Goal: Task Accomplishment & Management: Manage account settings

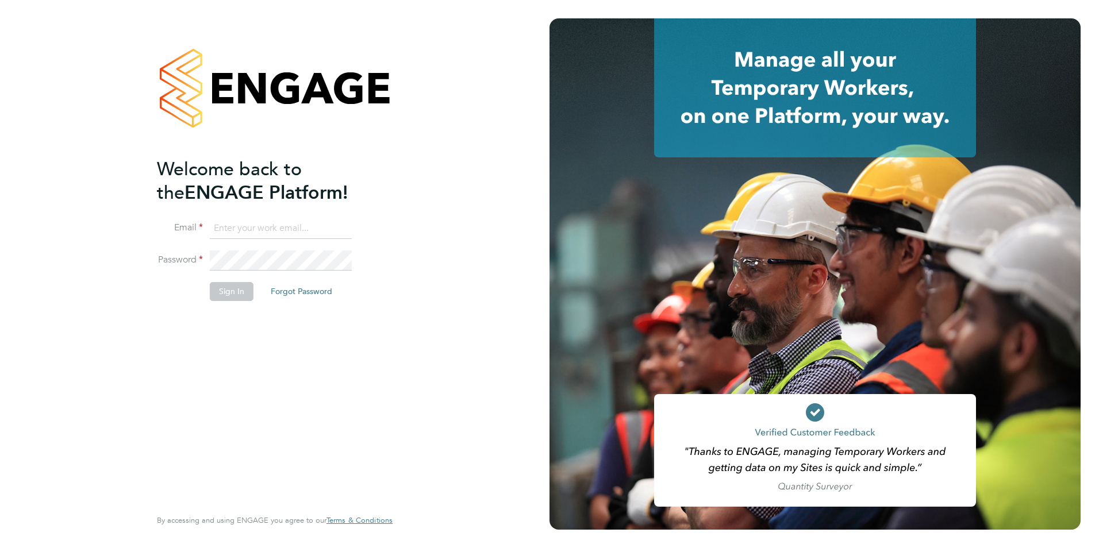
type input "Chloe.Whittall@linsco.com"
click at [226, 283] on button "Sign In" at bounding box center [232, 291] width 44 height 18
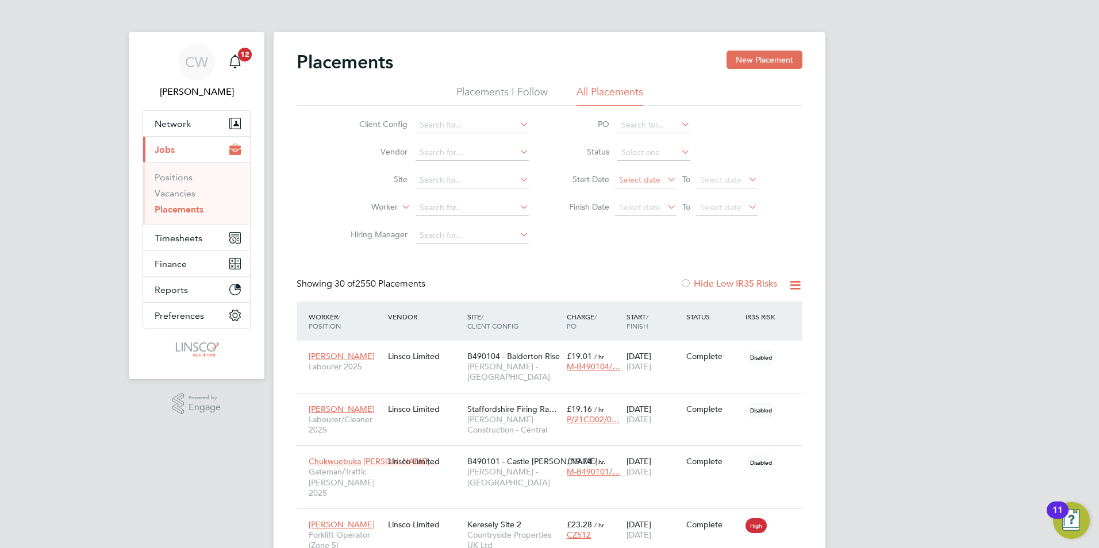
click at [640, 180] on span "Select date" at bounding box center [639, 180] width 41 height 10
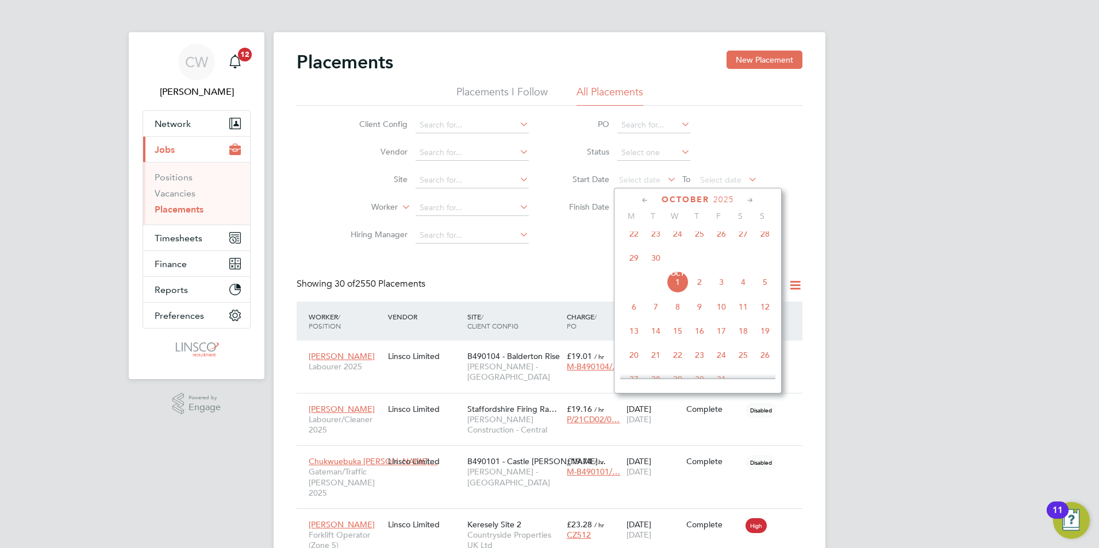
click at [631, 264] on span "29" at bounding box center [634, 258] width 22 height 22
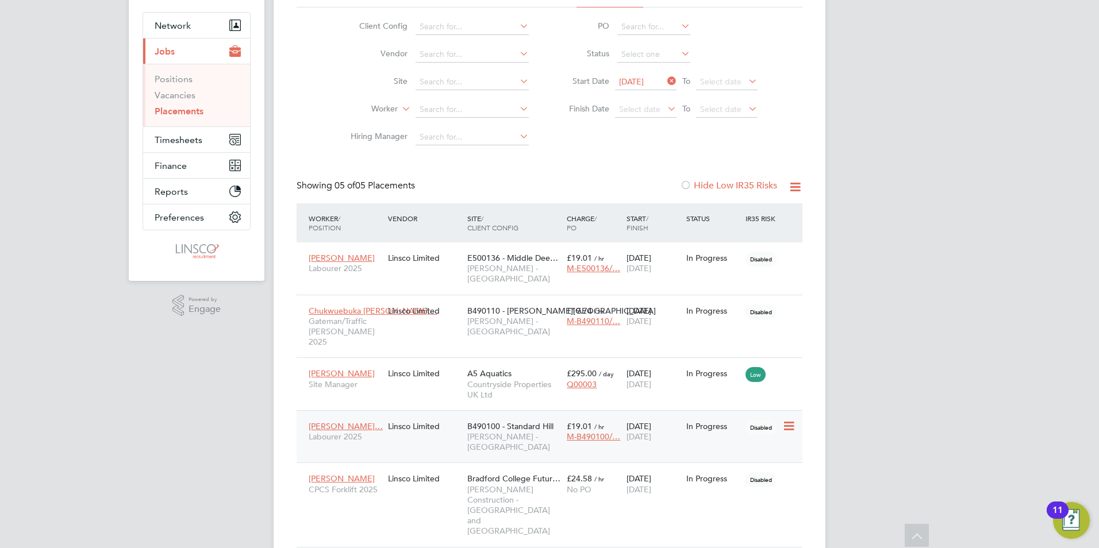
click at [409, 416] on div "Linsco Limited" at bounding box center [424, 427] width 79 height 22
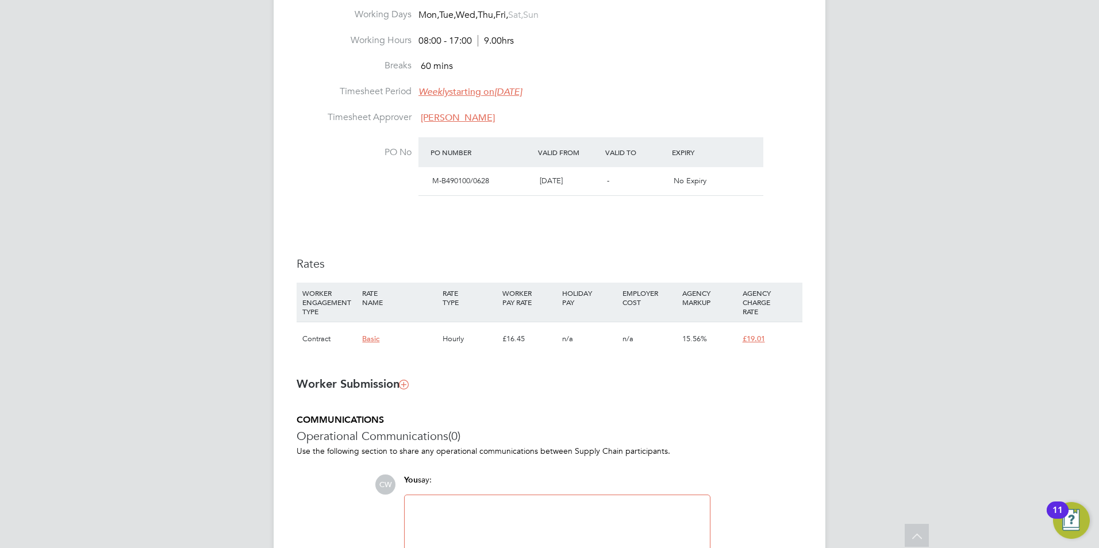
scroll to position [517, 0]
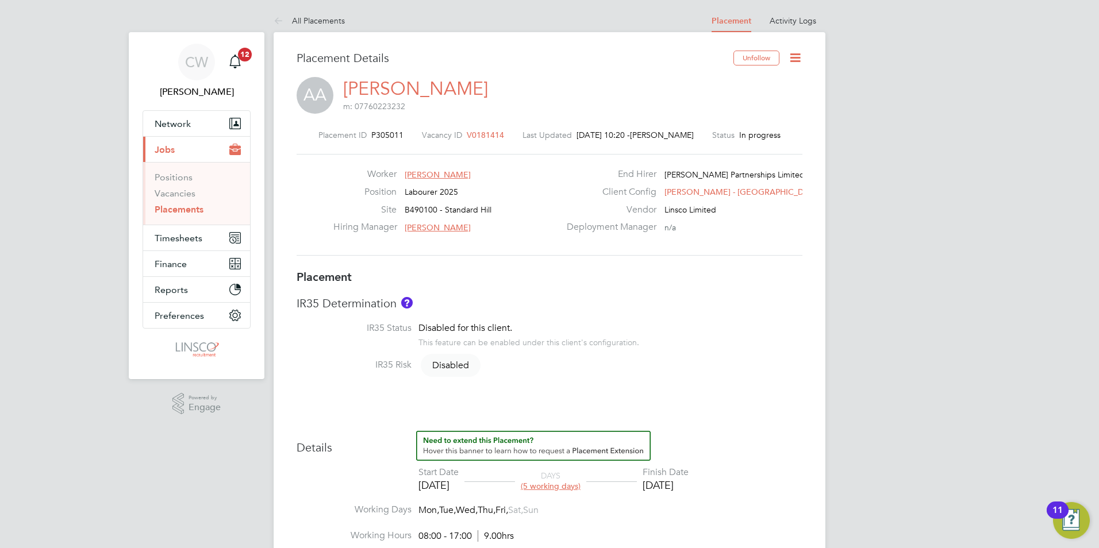
click at [797, 59] on icon at bounding box center [795, 58] width 14 height 14
click at [754, 82] on li "Edit Placement e" at bounding box center [758, 85] width 84 height 16
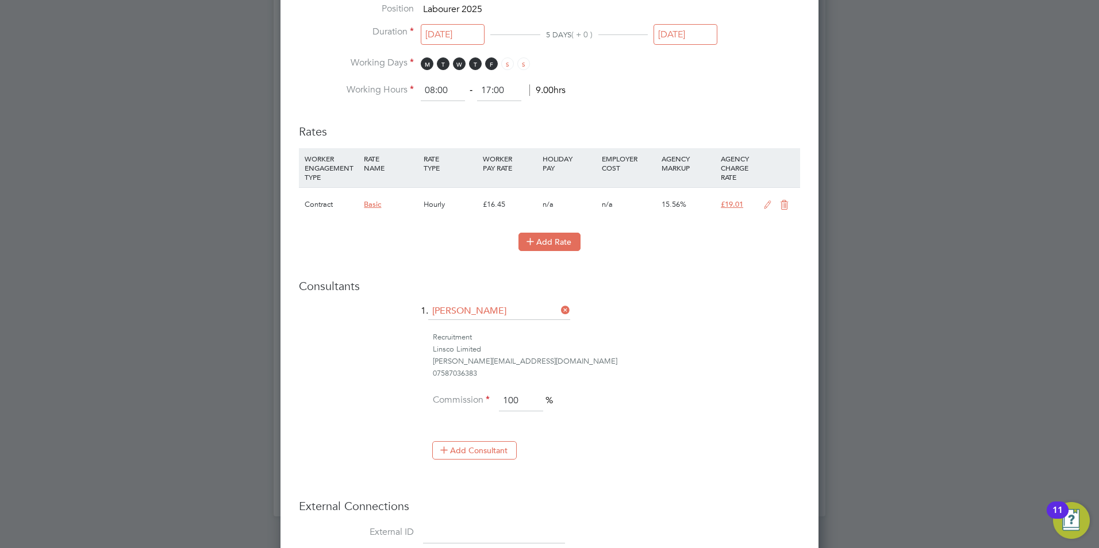
click at [565, 243] on button "Add Rate" at bounding box center [549, 242] width 62 height 18
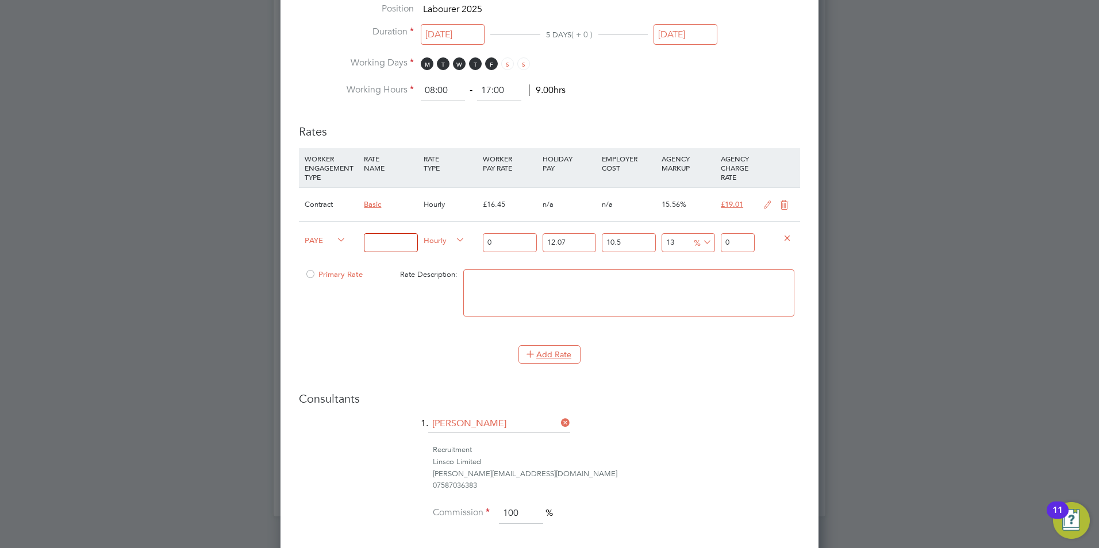
click at [379, 244] on input at bounding box center [390, 242] width 53 height 19
type input "Overtime"
click at [314, 241] on span "PAYE" at bounding box center [325, 239] width 41 height 13
click at [323, 255] on li "Contract" at bounding box center [323, 252] width 47 height 14
click at [510, 245] on input "0" at bounding box center [509, 242] width 53 height 19
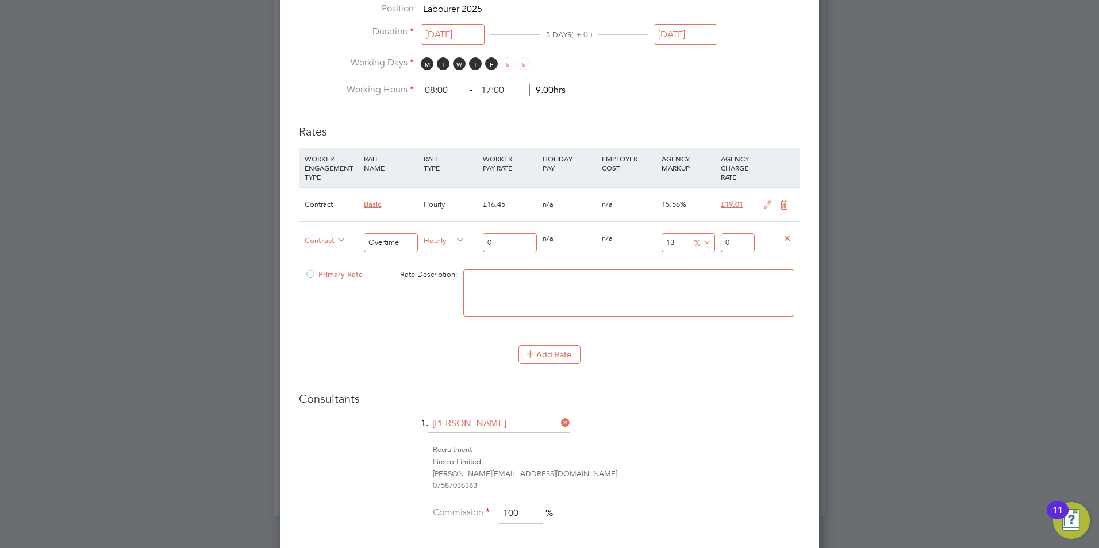
click at [510, 245] on input "0" at bounding box center [509, 242] width 53 height 19
drag, startPoint x: 514, startPoint y: 243, endPoint x: 306, endPoint y: 245, distance: 208.1
click at [311, 249] on div "Contract Overtime Hourly 0 0 n/a 0 n/a 13 0 % 0" at bounding box center [549, 242] width 501 height 43
type input "2"
type input "2.26"
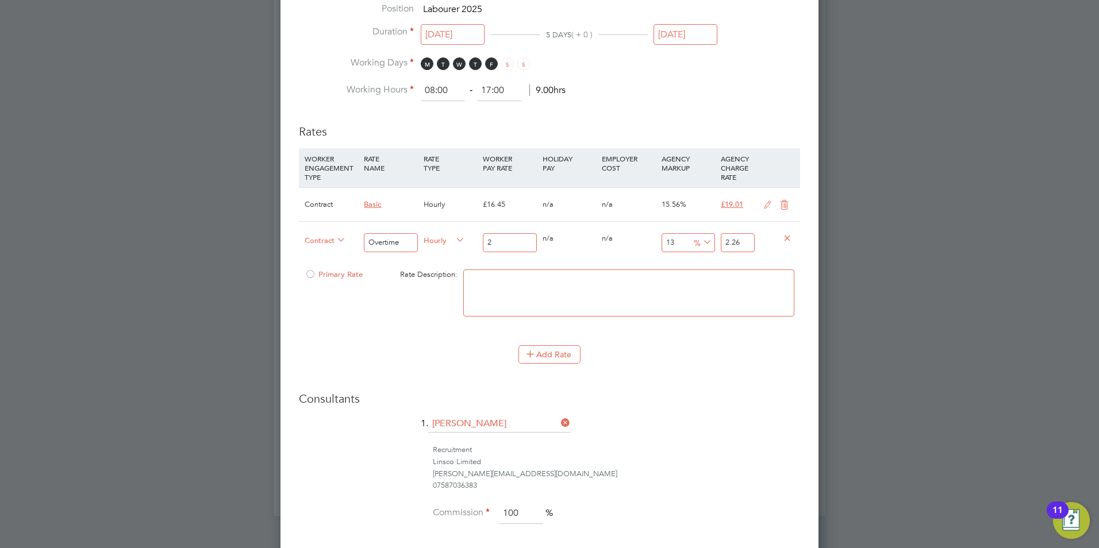
type input "24"
type input "27.12"
type input "24.6"
type input "27.798"
type input "24.62"
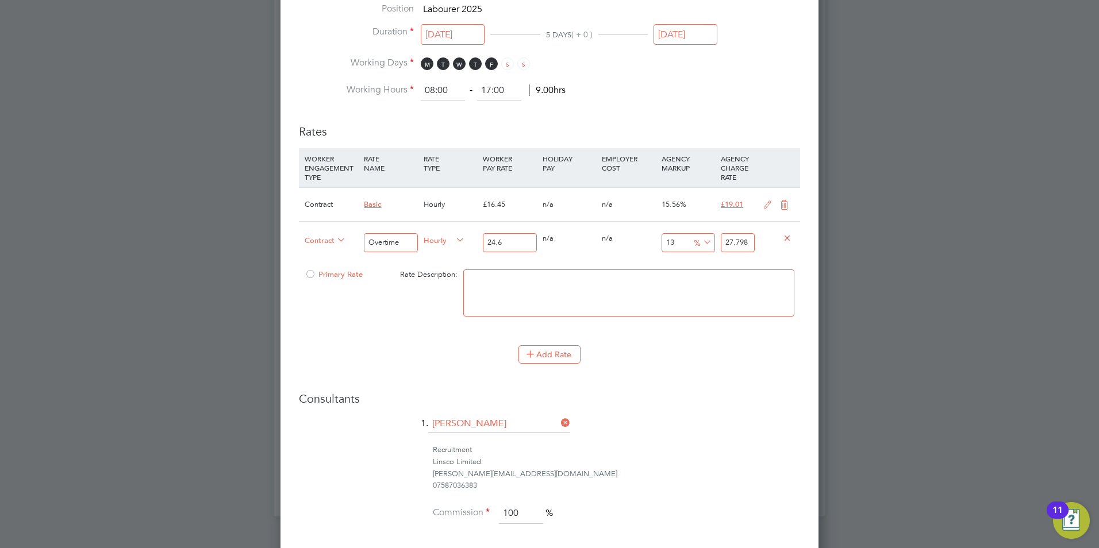
type input "27.8206"
type input "24.62"
click at [744, 242] on input "27.8206" at bounding box center [738, 242] width 34 height 19
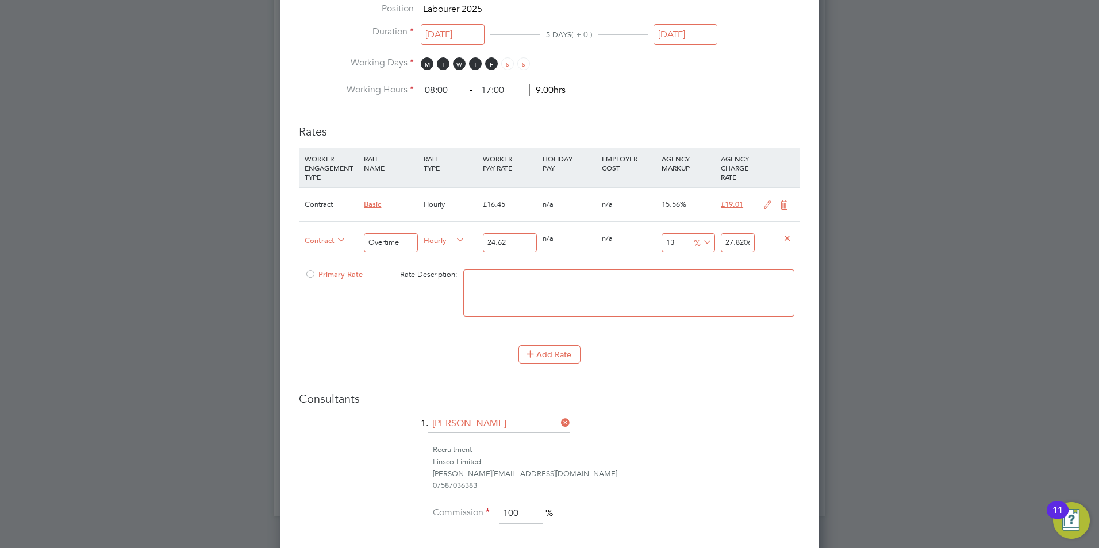
type input "-91.87652315190901"
type input "2"
type input "9.66693744922827"
type input "27"
type input "10.479285134037369"
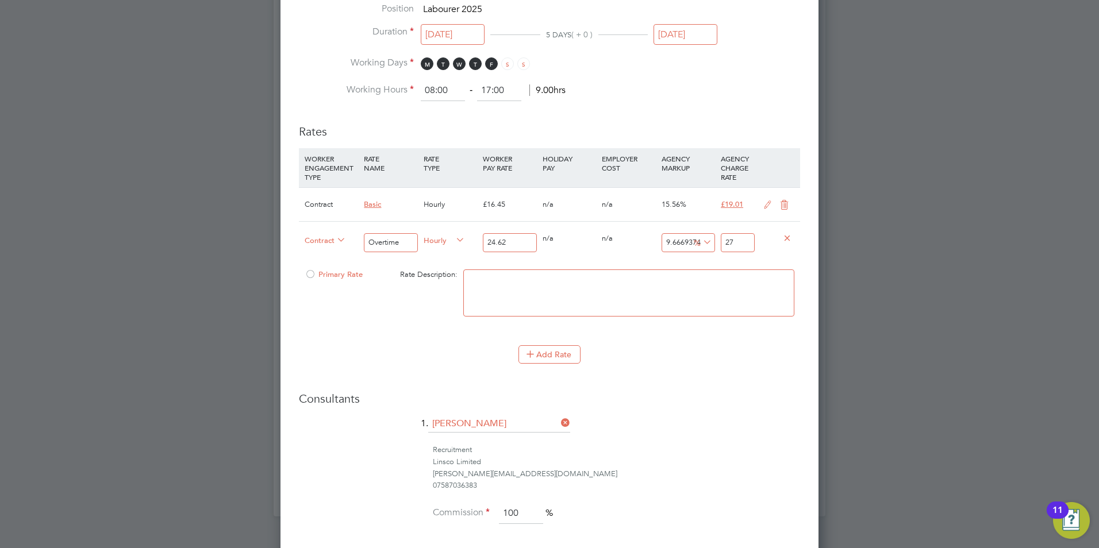
type input "27.2"
type input "10.560519902518278"
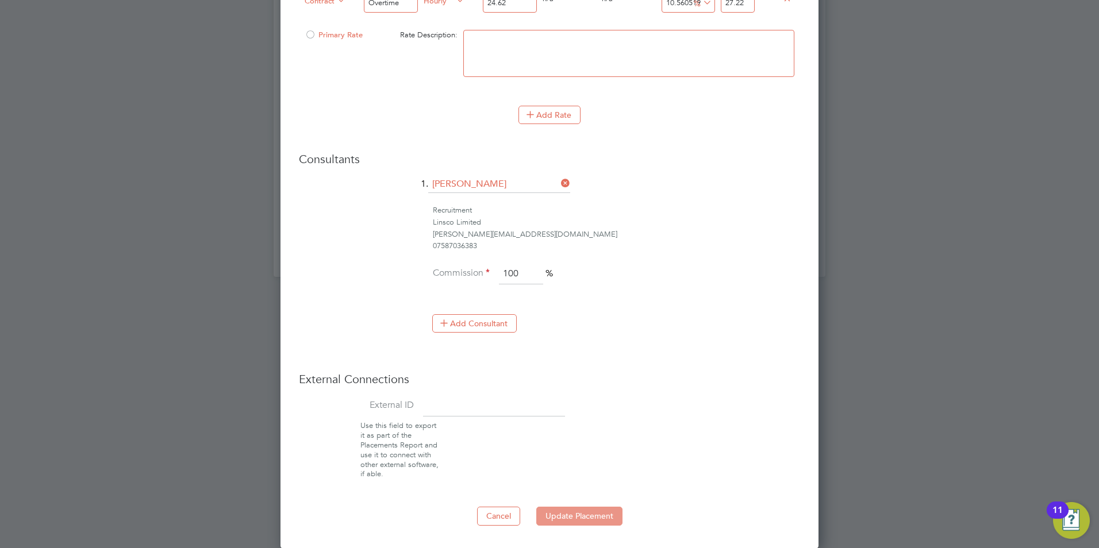
type input "27.22"
click at [590, 513] on button "Update Placement" at bounding box center [579, 516] width 86 height 18
